Goal: Transaction & Acquisition: Purchase product/service

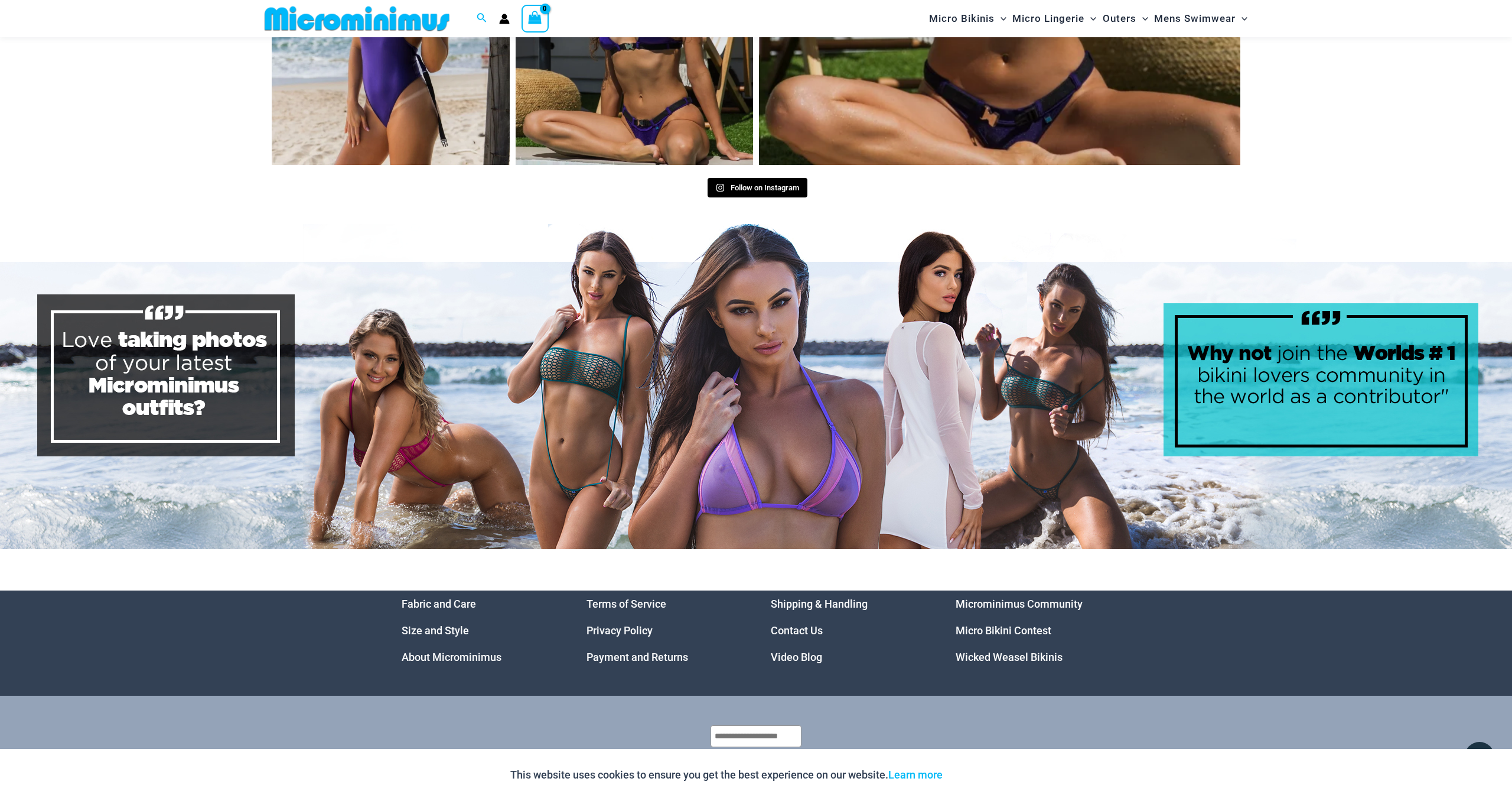
scroll to position [5199, 0]
